Goal: Task Accomplishment & Management: Complete application form

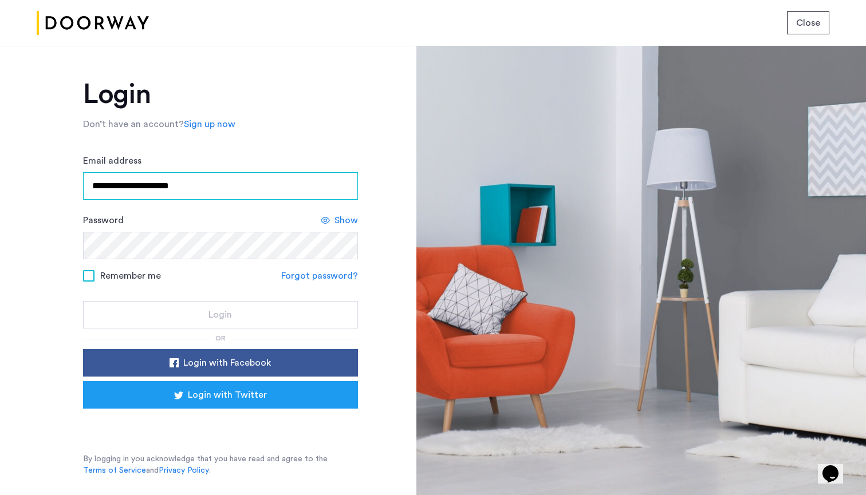
type input "**********"
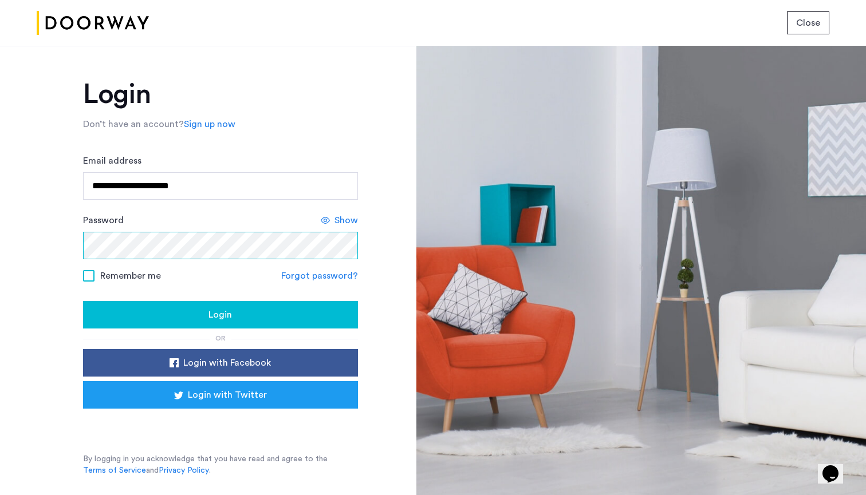
click at [220, 316] on button "Login" at bounding box center [220, 314] width 275 height 27
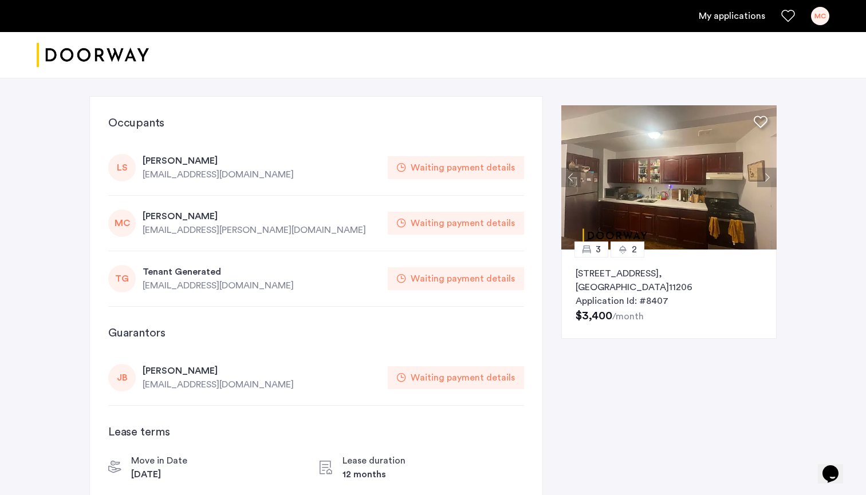
click at [420, 170] on div "Waiting payment details" at bounding box center [463, 168] width 104 height 14
click at [675, 258] on div "3 2 964 Myrtle Avenue, Unit 2, Brooklyn , NY 11206 Application Id: #8407 $3,400…" at bounding box center [668, 294] width 215 height 89
click at [417, 278] on div "Waiting payment details" at bounding box center [463, 279] width 104 height 14
click at [150, 214] on div "[PERSON_NAME]" at bounding box center [262, 217] width 238 height 14
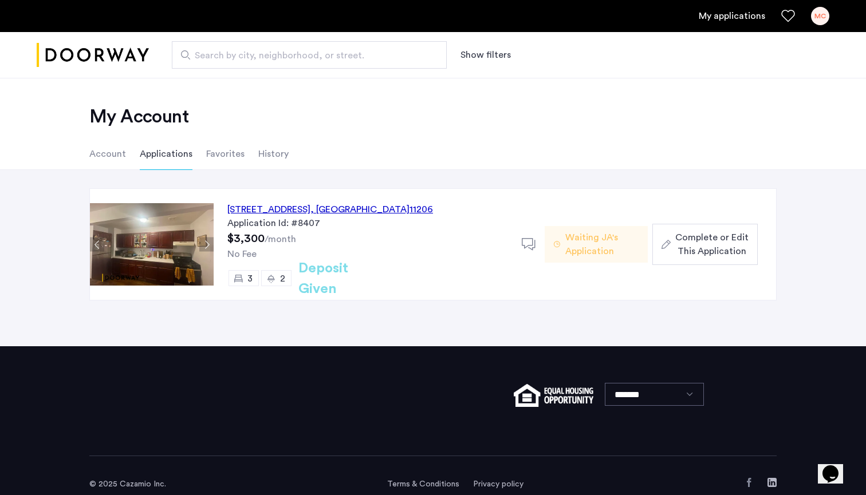
click at [667, 253] on div "Complete or Edit This Application" at bounding box center [705, 244] width 87 height 27
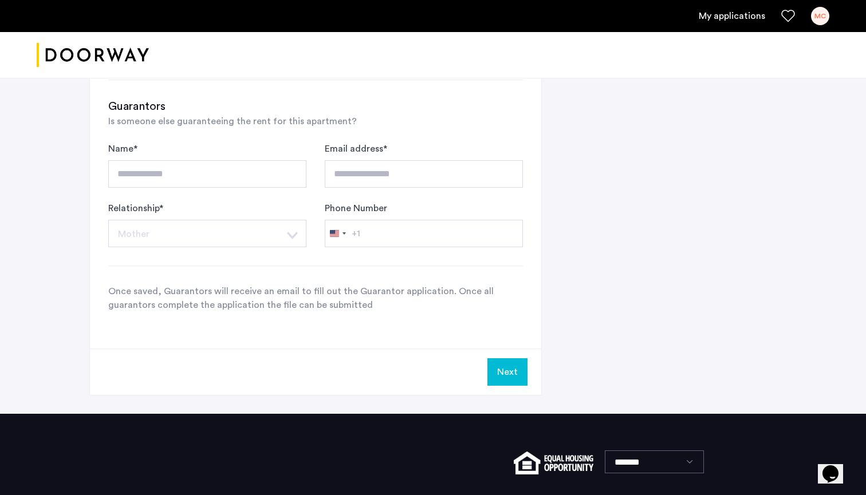
scroll to position [805, 0]
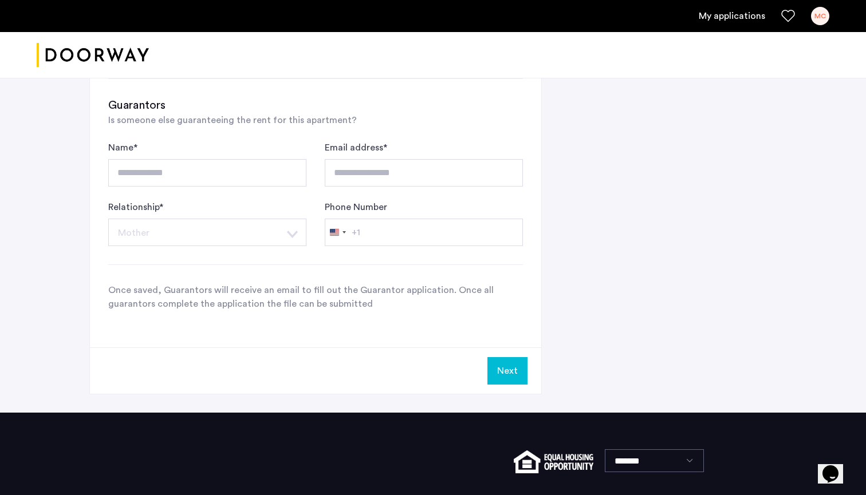
click at [377, 306] on p "Once saved, Guarantors will receive an email to fill out the Guarantor applicat…" at bounding box center [315, 297] width 415 height 27
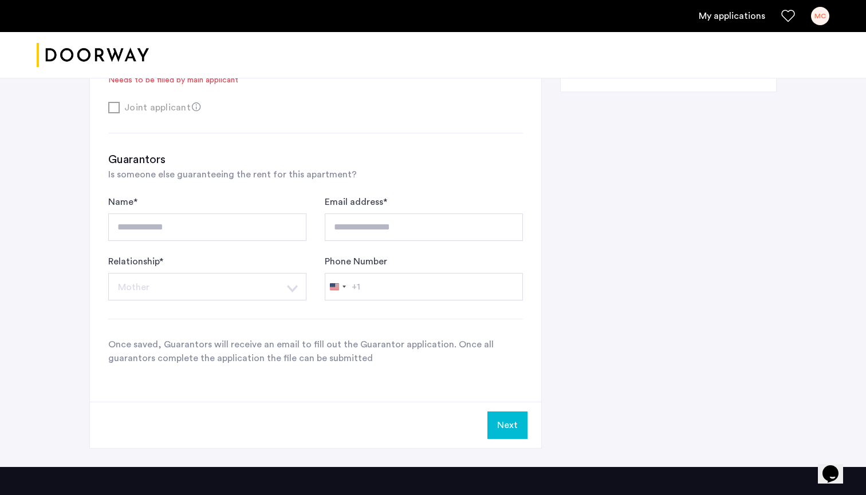
scroll to position [731, 0]
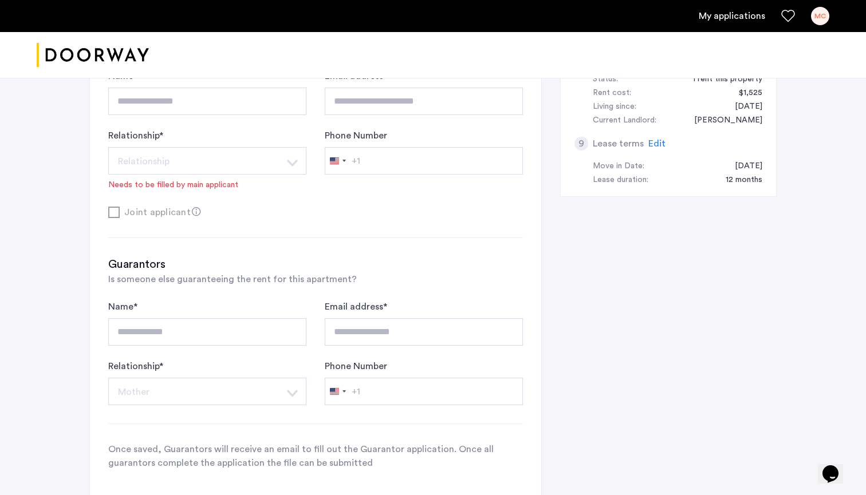
scroll to position [644, 0]
click at [112, 213] on div "Joint applicant" at bounding box center [315, 213] width 415 height 14
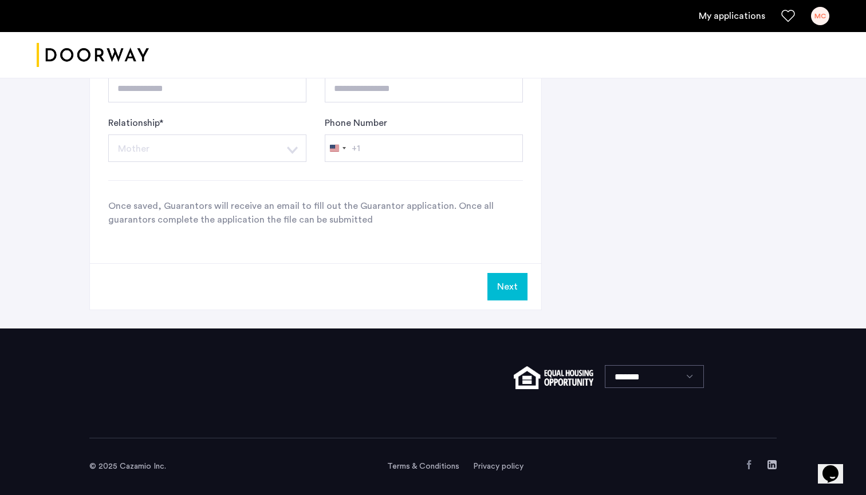
scroll to position [891, 0]
click at [833, 466] on icon "$i18n('chat', 'chat_widget')" at bounding box center [831, 474] width 16 height 17
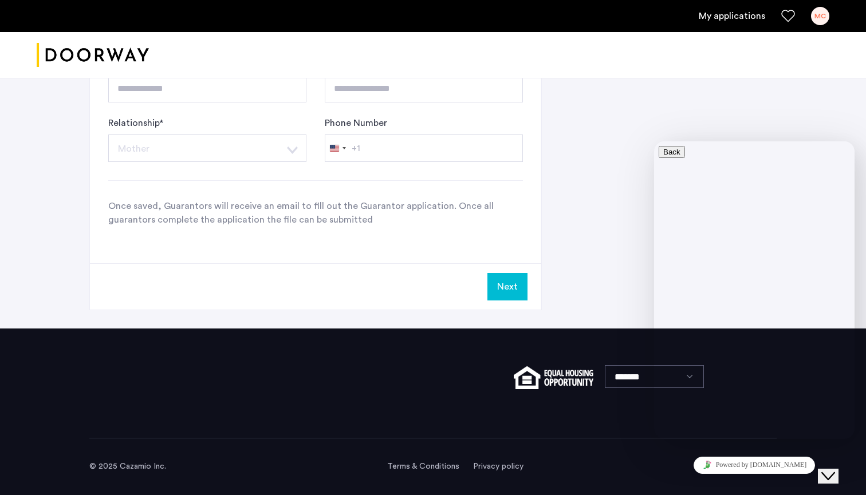
click at [834, 469] on button "Close Chat This icon closes the chat window." at bounding box center [828, 476] width 21 height 15
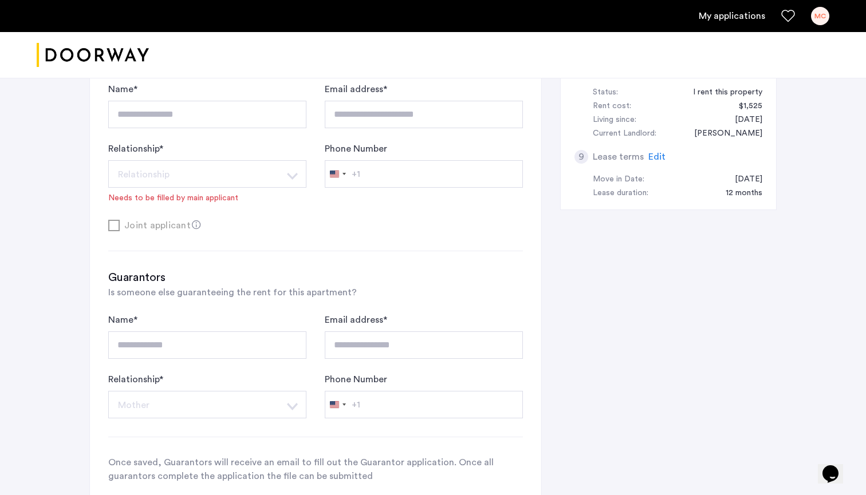
scroll to position [634, 0]
click at [178, 236] on div "**********" at bounding box center [315, 72] width 451 height 894
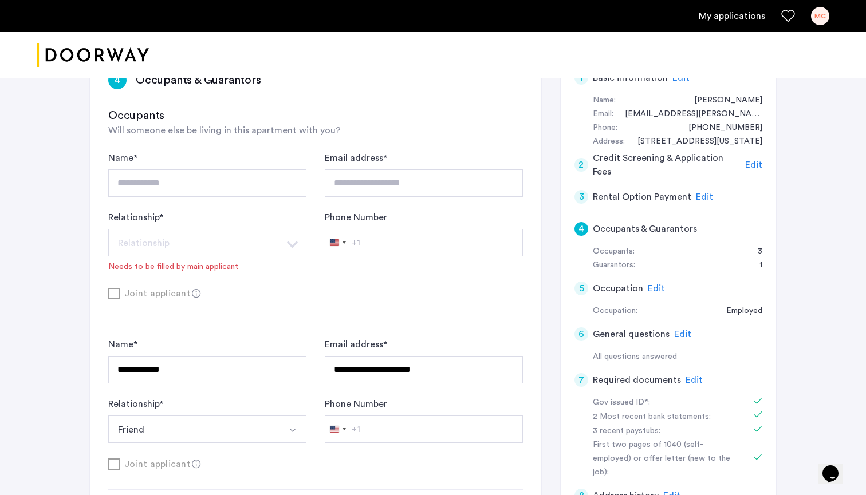
scroll to position [216, 0]
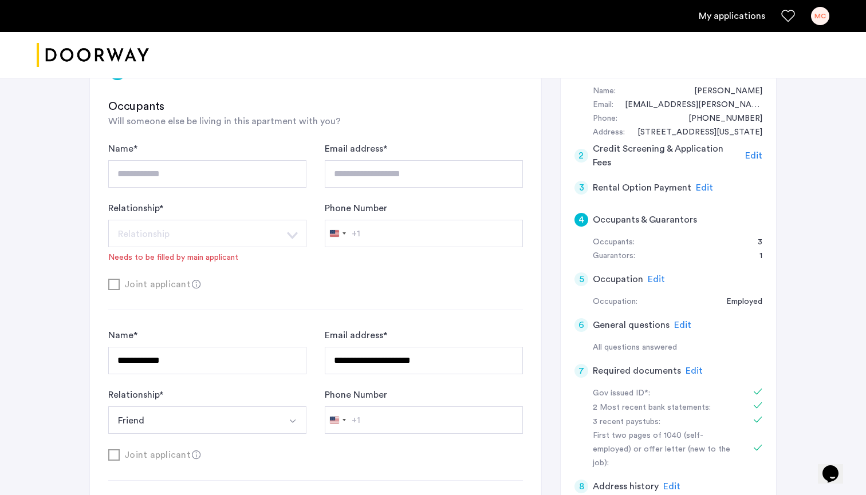
click at [675, 321] on span "Edit" at bounding box center [682, 325] width 17 height 9
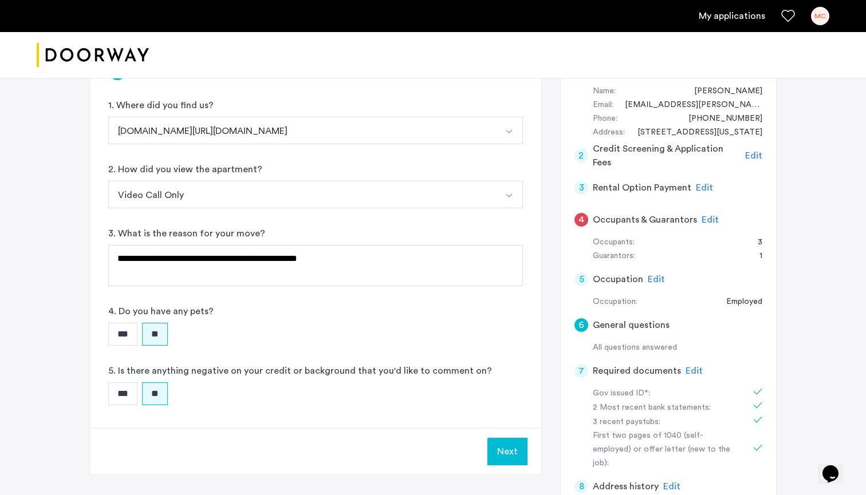
click at [657, 280] on span "Edit" at bounding box center [656, 279] width 17 height 9
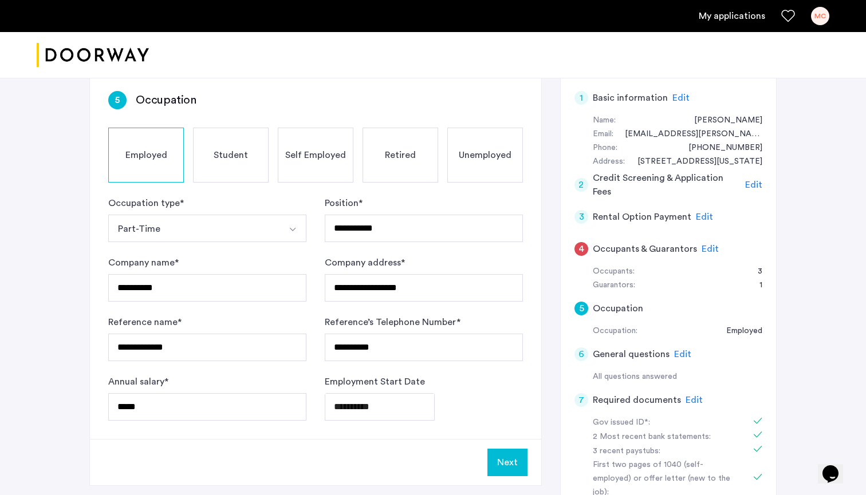
scroll to position [191, 0]
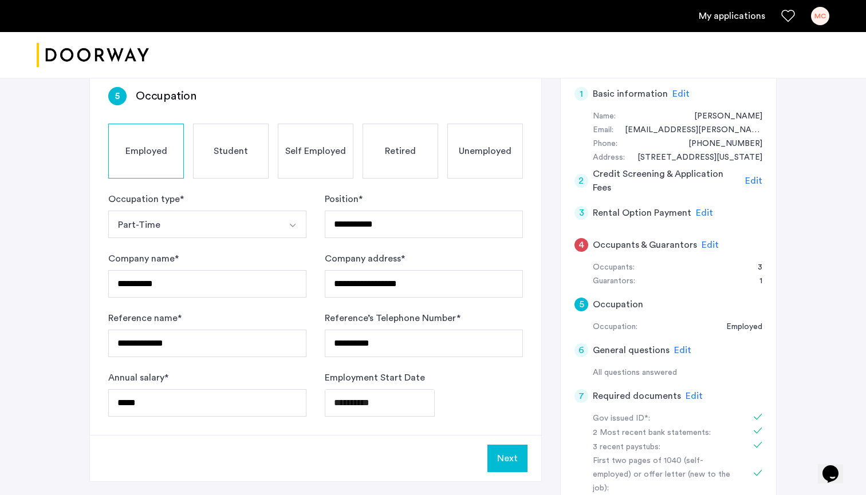
click at [676, 349] on span "Edit" at bounding box center [682, 350] width 17 height 9
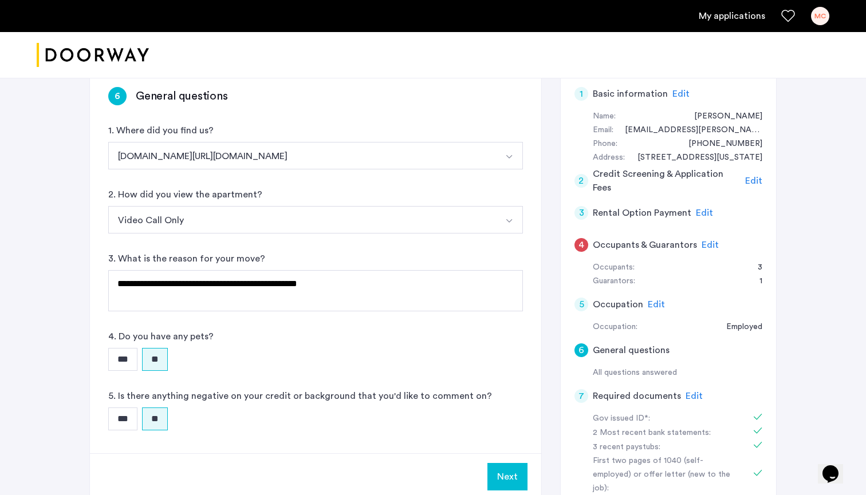
click at [686, 392] on span "Edit" at bounding box center [694, 396] width 17 height 9
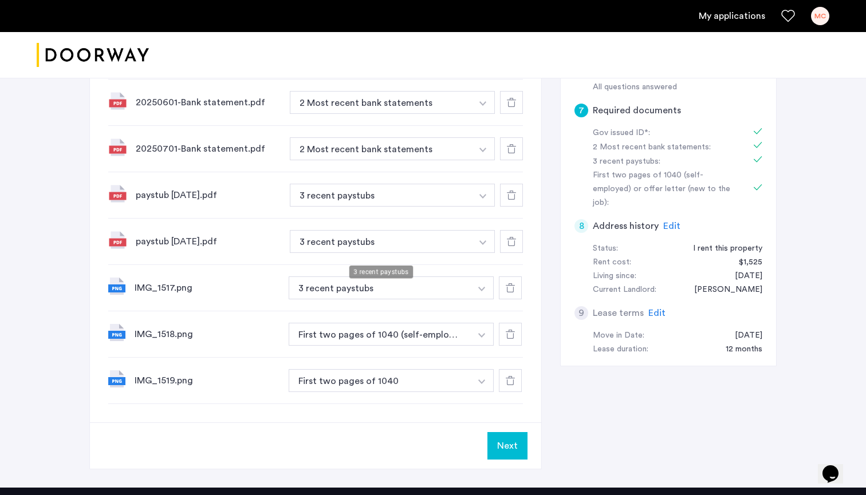
scroll to position [478, 0]
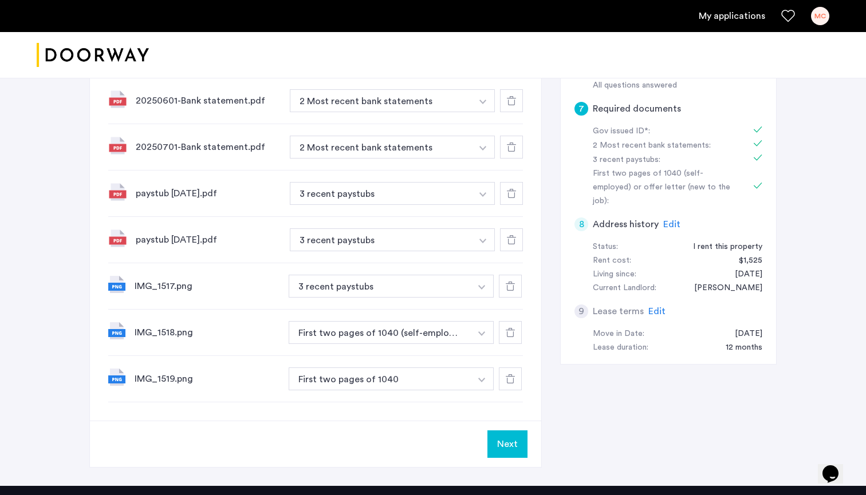
click at [668, 220] on span "Edit" at bounding box center [671, 224] width 17 height 9
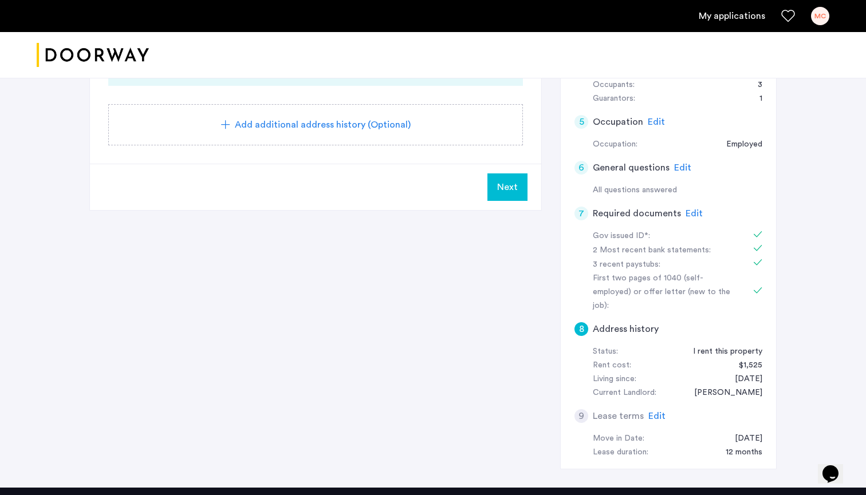
scroll to position [364, 0]
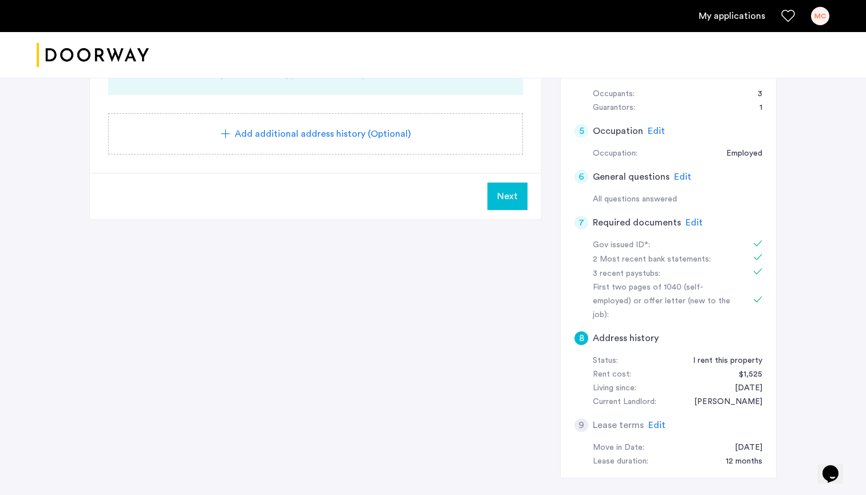
click at [654, 421] on span "Edit" at bounding box center [656, 425] width 17 height 9
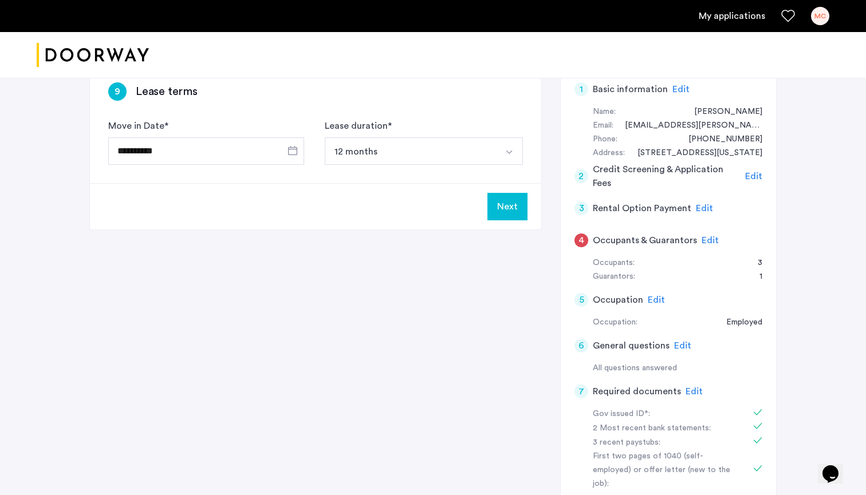
scroll to position [208, 0]
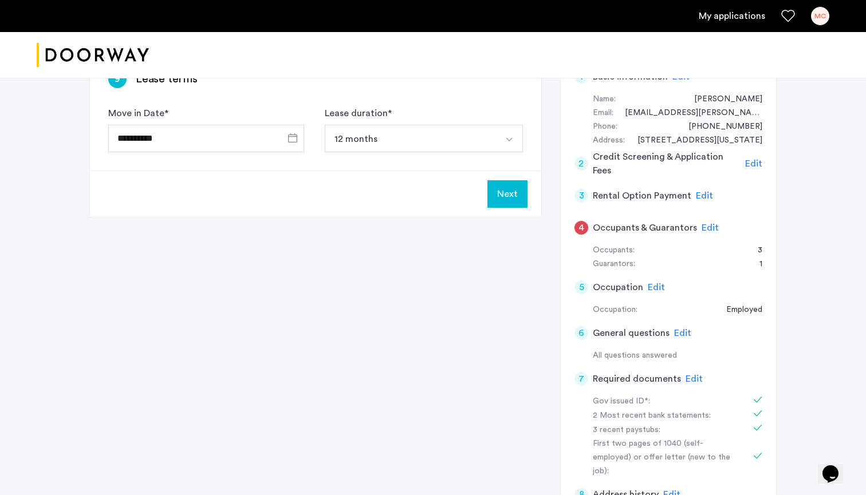
click at [712, 223] on span "Edit" at bounding box center [710, 227] width 17 height 9
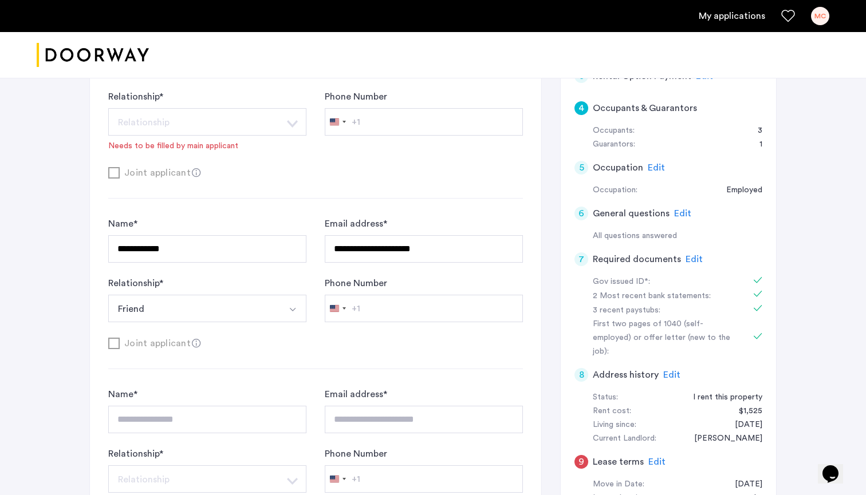
scroll to position [320, 0]
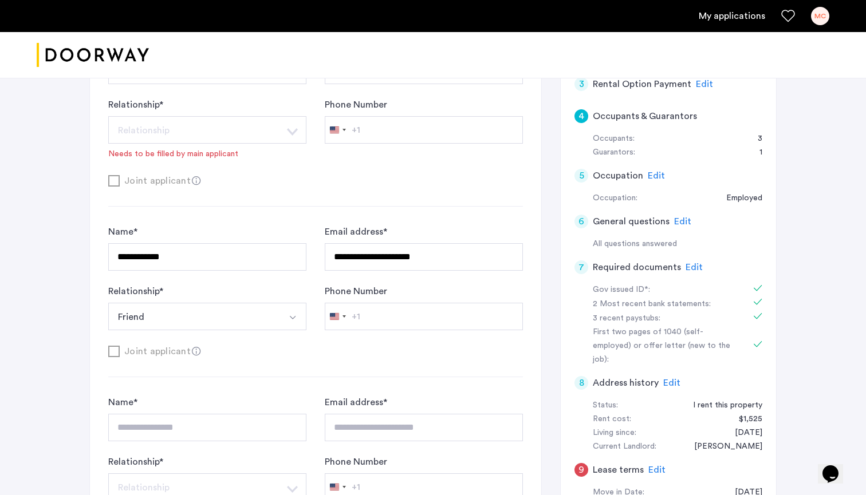
click at [661, 116] on h5 "Occupants & Guarantors" at bounding box center [645, 116] width 104 height 14
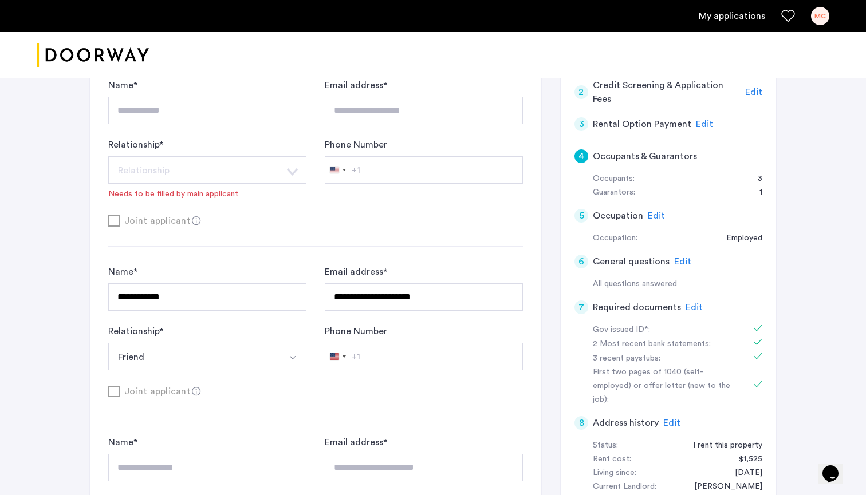
scroll to position [273, 0]
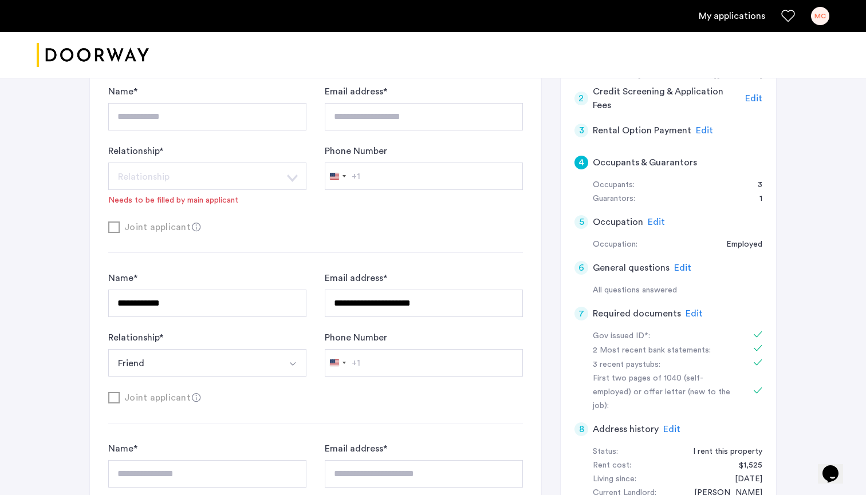
click at [634, 162] on h5 "Occupants & Guarantors" at bounding box center [645, 163] width 104 height 14
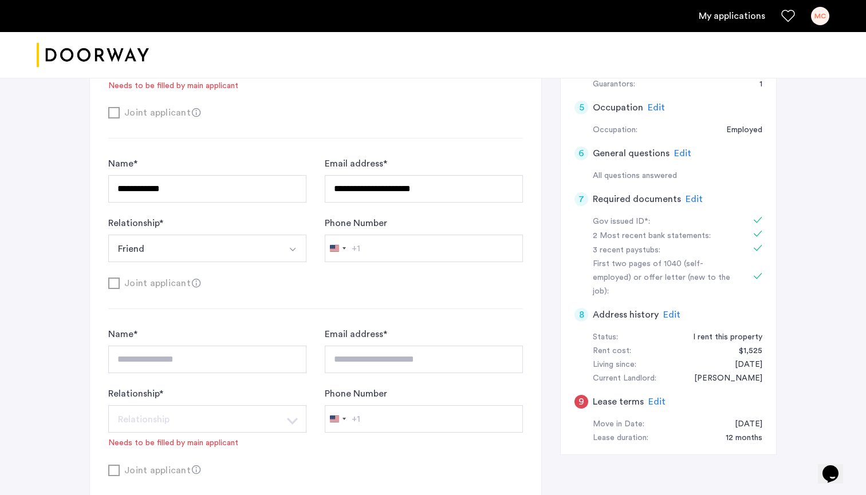
scroll to position [388, 0]
click at [294, 254] on img "Select option" at bounding box center [292, 249] width 9 height 9
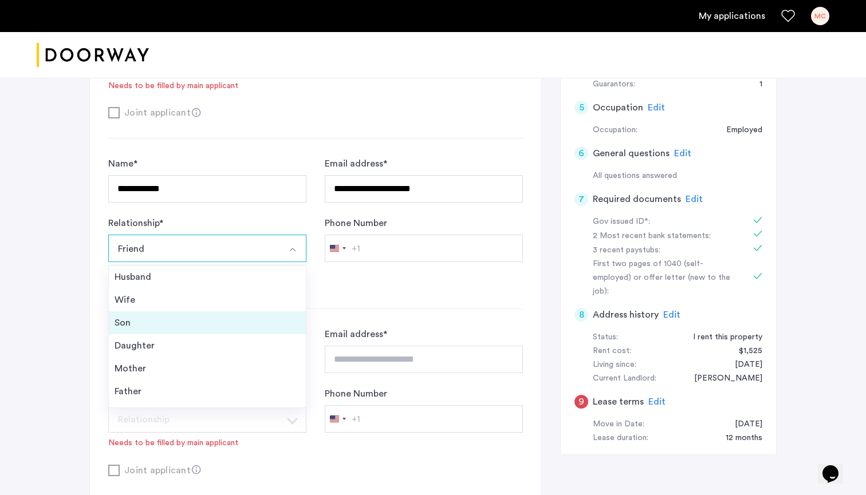
click at [255, 330] on div "Son" at bounding box center [208, 323] width 186 height 14
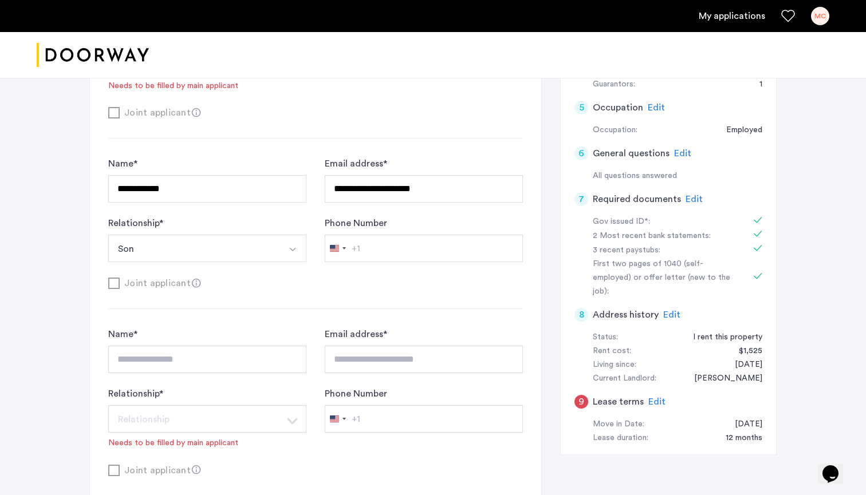
click at [298, 244] on button "Select option" at bounding box center [292, 248] width 27 height 27
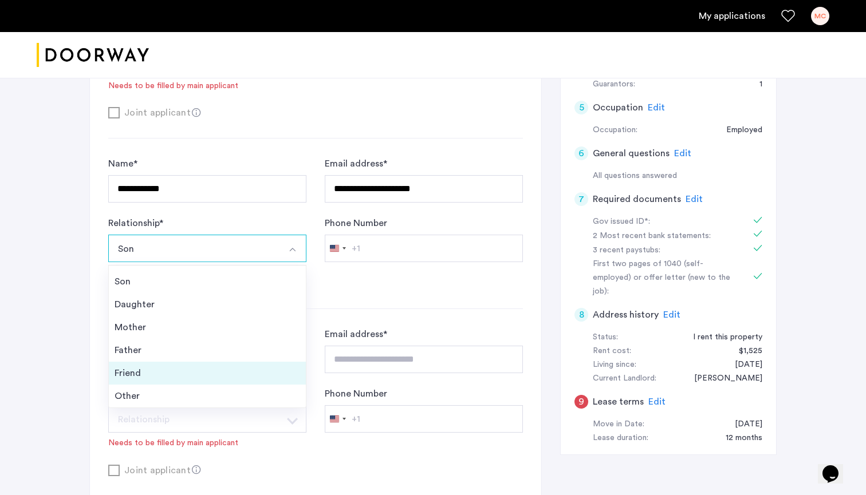
scroll to position [41, 0]
click at [231, 383] on li "Friend" at bounding box center [207, 373] width 197 height 23
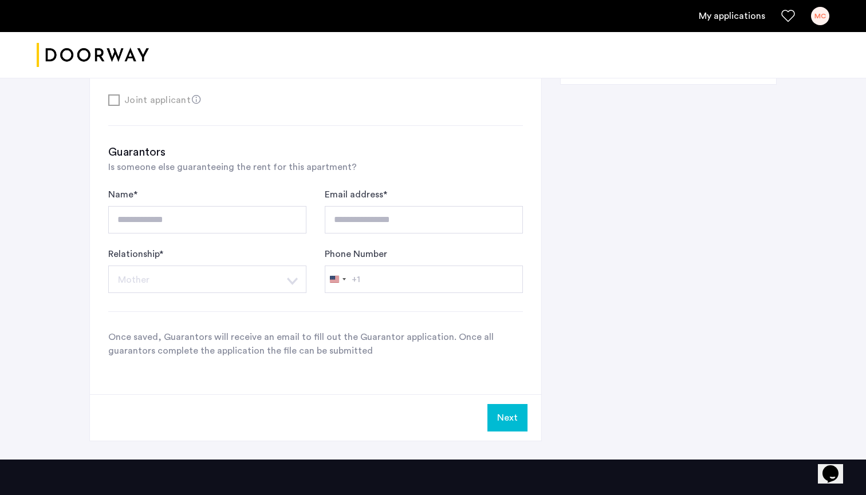
scroll to position [756, 0]
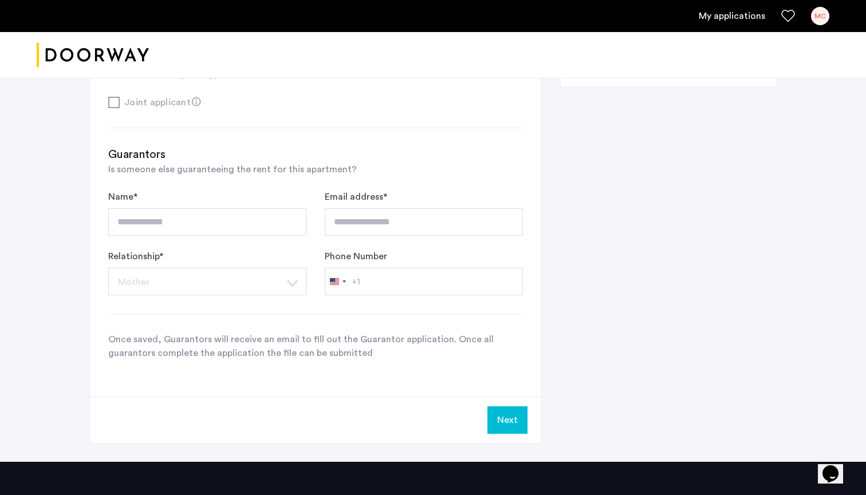
click at [504, 414] on button "Next" at bounding box center [507, 420] width 40 height 27
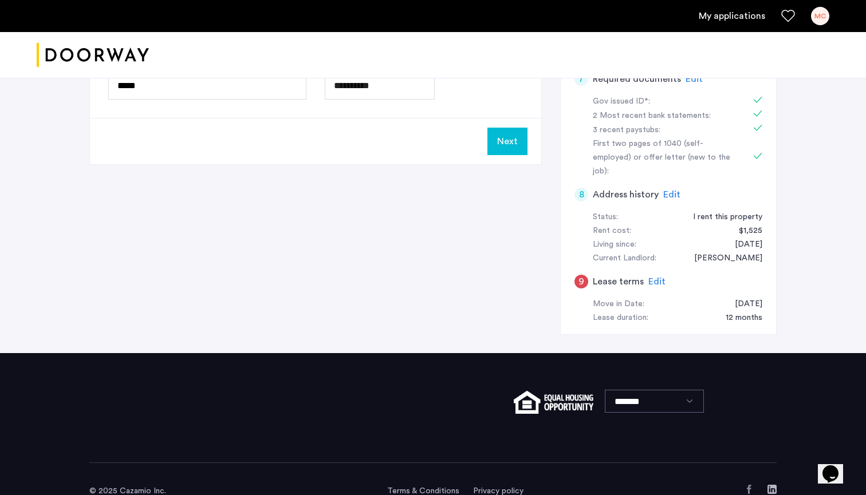
scroll to position [507, 0]
